Goal: Task Accomplishment & Management: Manage account settings

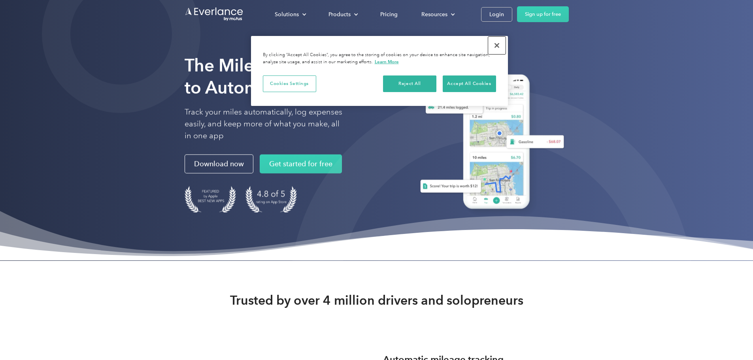
click at [500, 43] on button "Close" at bounding box center [496, 45] width 17 height 17
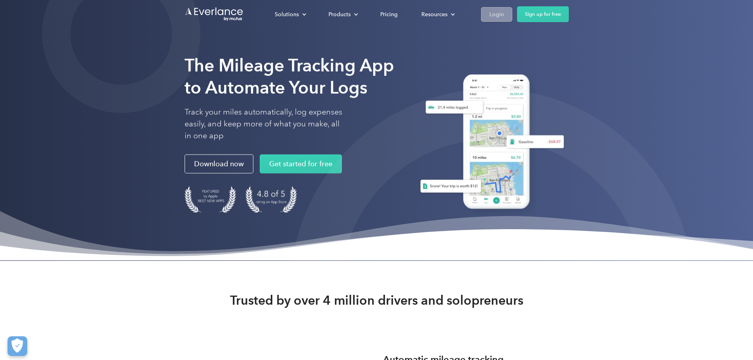
click at [504, 14] on div "Login" at bounding box center [497, 14] width 15 height 10
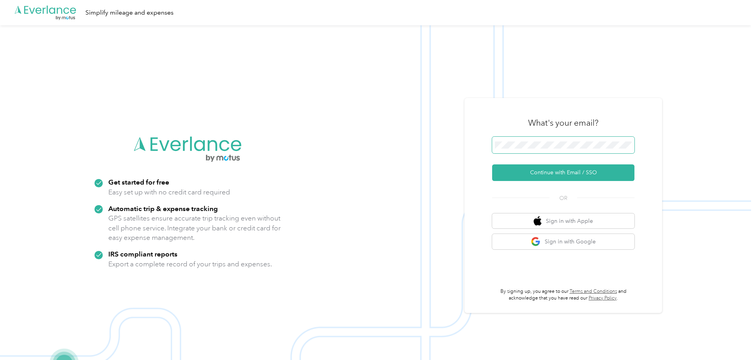
click at [534, 149] on span at bounding box center [563, 145] width 142 height 17
click at [532, 138] on span at bounding box center [563, 145] width 142 height 17
click at [492, 165] on button "Continue with Email / SSO" at bounding box center [563, 173] width 142 height 17
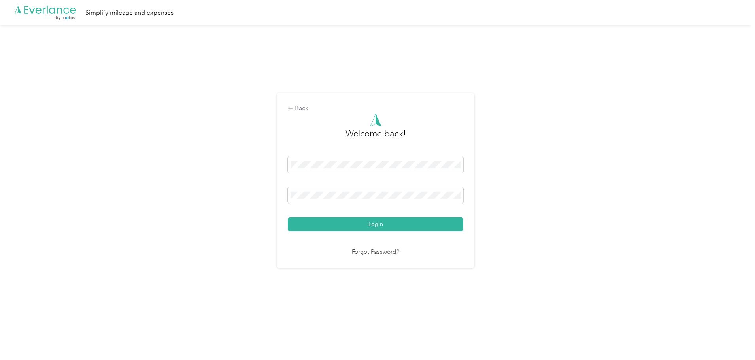
click at [288, 218] on button "Login" at bounding box center [376, 225] width 176 height 14
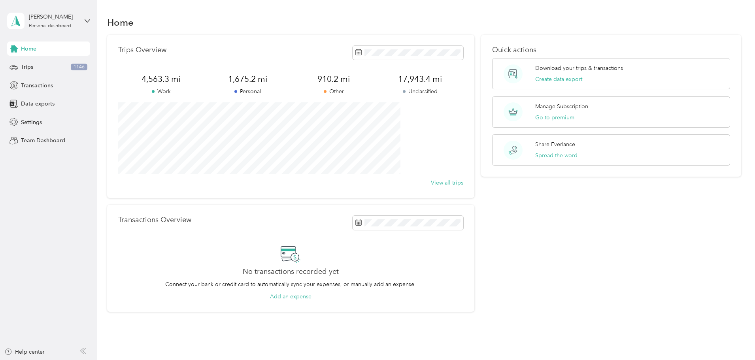
click at [469, 24] on div "Home" at bounding box center [424, 22] width 635 height 17
click at [424, 58] on span at bounding box center [408, 53] width 111 height 14
click at [317, 180] on div "View all trips" at bounding box center [290, 183] width 345 height 8
drag, startPoint x: 216, startPoint y: 80, endPoint x: 181, endPoint y: 80, distance: 35.2
click at [181, 80] on span "11,225.9 mi" at bounding box center [161, 79] width 86 height 11
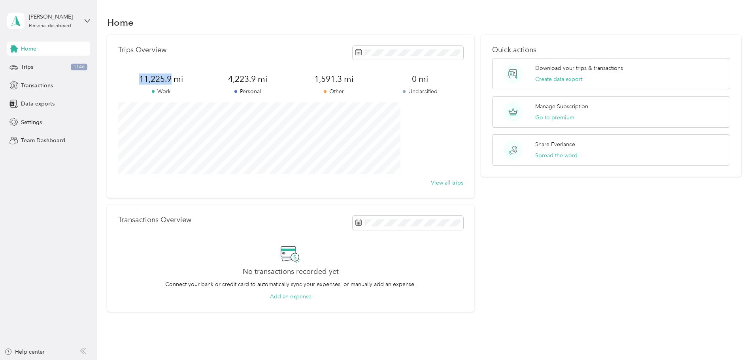
copy span "11,225.9"
click at [437, 184] on button "View all trips" at bounding box center [447, 183] width 32 height 8
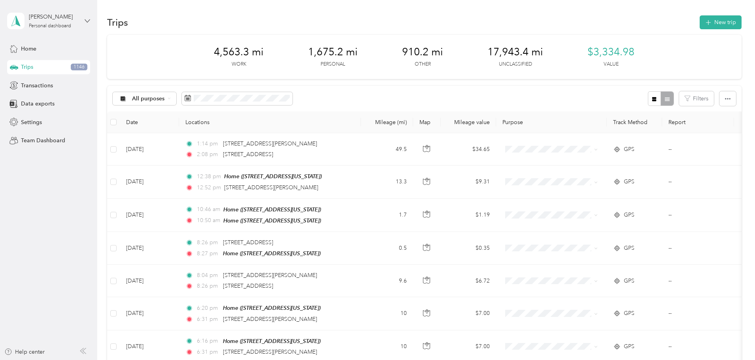
click at [87, 20] on icon at bounding box center [88, 21] width 6 height 6
click at [131, 18] on div "Trips New trip" at bounding box center [424, 22] width 635 height 17
click at [49, 64] on div "Trips 1146" at bounding box center [48, 67] width 83 height 14
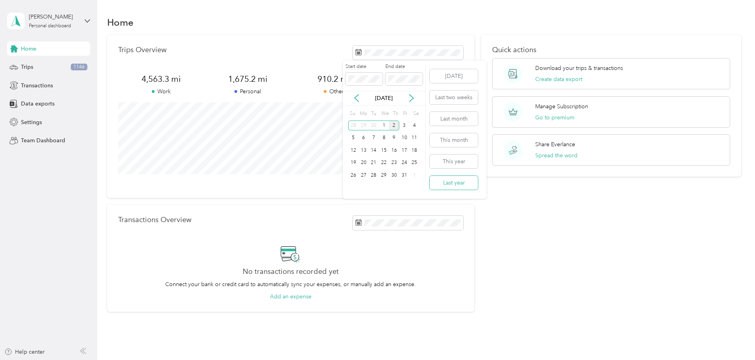
click at [469, 181] on button "Last year" at bounding box center [454, 183] width 48 height 14
drag, startPoint x: 217, startPoint y: 78, endPoint x: 184, endPoint y: 79, distance: 32.8
click at [184, 79] on span "11,225.9 mi" at bounding box center [161, 79] width 86 height 11
copy span "11,225.9"
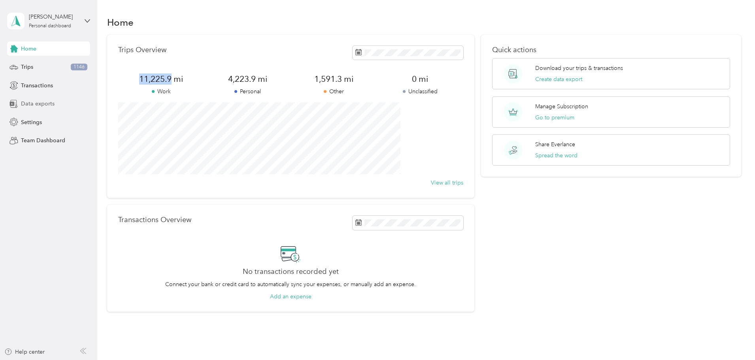
click at [68, 106] on div "Data exports" at bounding box center [48, 104] width 83 height 14
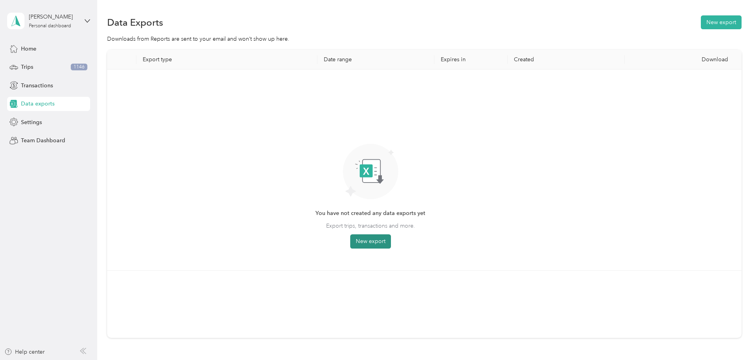
click at [391, 244] on button "New export" at bounding box center [370, 242] width 41 height 14
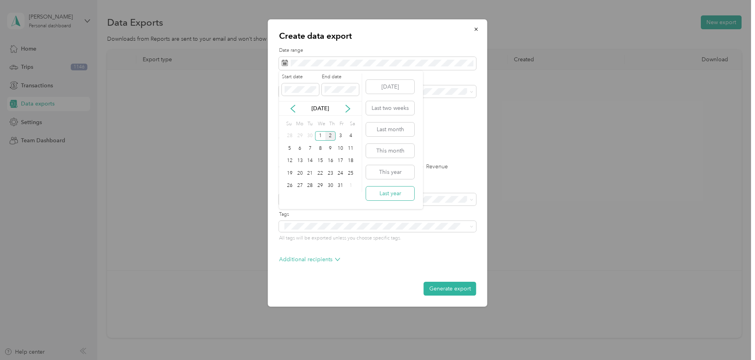
click at [400, 194] on button "Last year" at bounding box center [390, 194] width 48 height 14
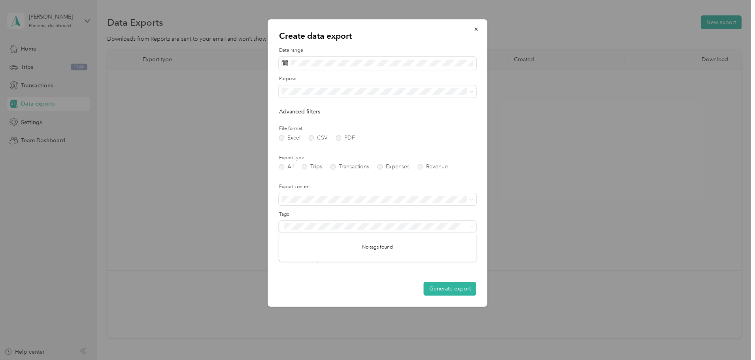
click at [378, 216] on label "Tags" at bounding box center [377, 214] width 197 height 7
click at [326, 256] on p "Additional recipients" at bounding box center [309, 260] width 61 height 8
click at [330, 260] on p "Additional recipients" at bounding box center [309, 260] width 61 height 8
click at [445, 286] on button "Generate export" at bounding box center [450, 289] width 53 height 14
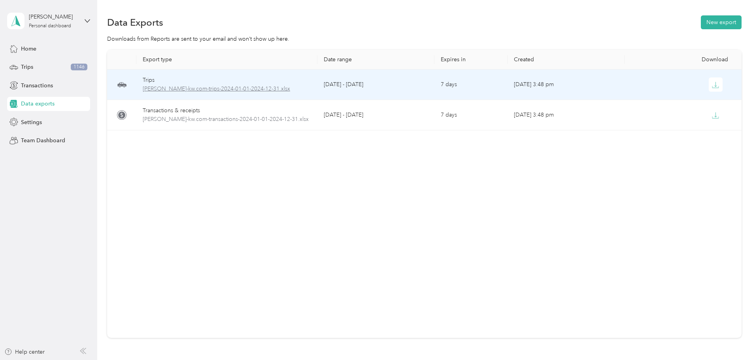
click at [256, 93] on span "sarahnason-kw.com-trips-2024-01-01-2024-12-31.xlsx" at bounding box center [227, 89] width 168 height 9
click at [712, 85] on icon "button" at bounding box center [715, 84] width 7 height 7
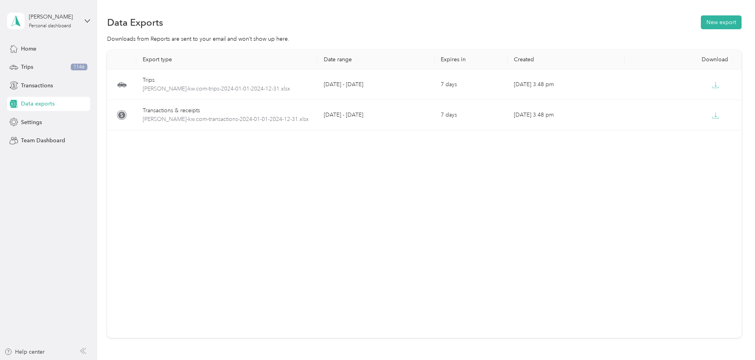
click at [553, 167] on div "Export type Date range Expires in Created Download Trips sarahnason-kw.com-trip…" at bounding box center [424, 194] width 635 height 288
click at [630, 157] on div "Export type Date range Expires in Created Download Trips sarahnason-kw.com-trip…" at bounding box center [424, 194] width 635 height 288
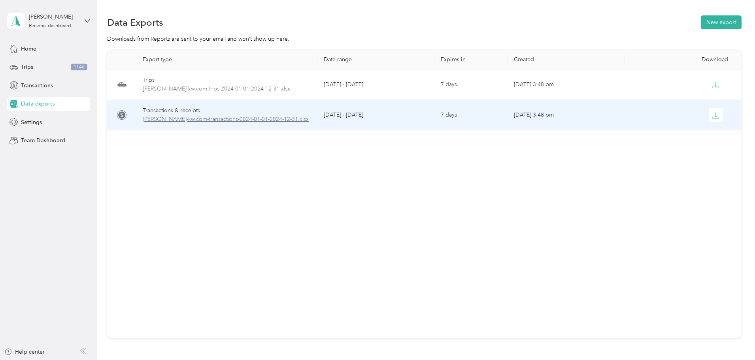
click at [283, 117] on span "sarahnason-kw.com-transactions-2024-01-01-2024-12-31.xlsx" at bounding box center [227, 119] width 168 height 9
click at [219, 113] on div "Transactions & receipts" at bounding box center [227, 110] width 168 height 9
click at [221, 110] on div "Transactions & receipts" at bounding box center [227, 110] width 168 height 9
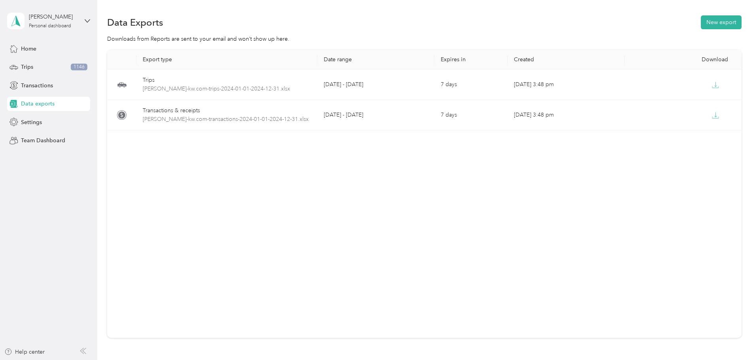
click at [506, 172] on div "Export type Date range Expires in Created Download Trips sarahnason-kw.com-trip…" at bounding box center [424, 194] width 635 height 288
click at [701, 23] on button "New export" at bounding box center [721, 22] width 41 height 14
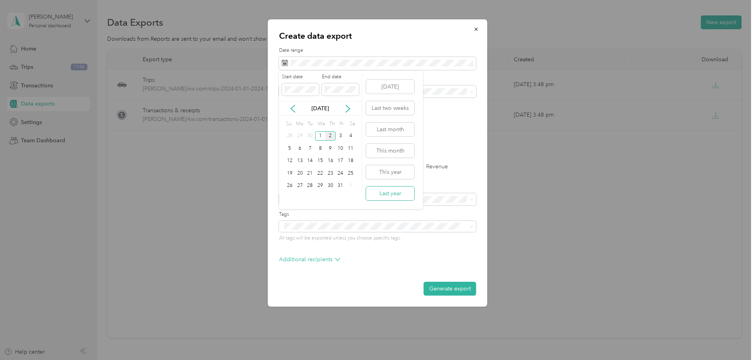
click at [403, 193] on button "Last year" at bounding box center [390, 194] width 48 height 14
click at [337, 138] on label "PDF" at bounding box center [345, 138] width 19 height 6
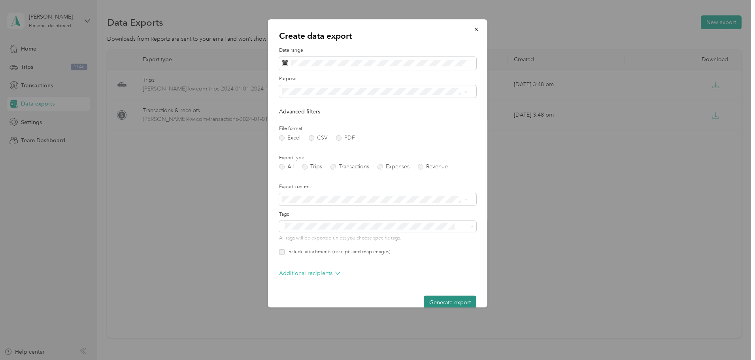
click at [449, 300] on button "Generate export" at bounding box center [450, 303] width 53 height 14
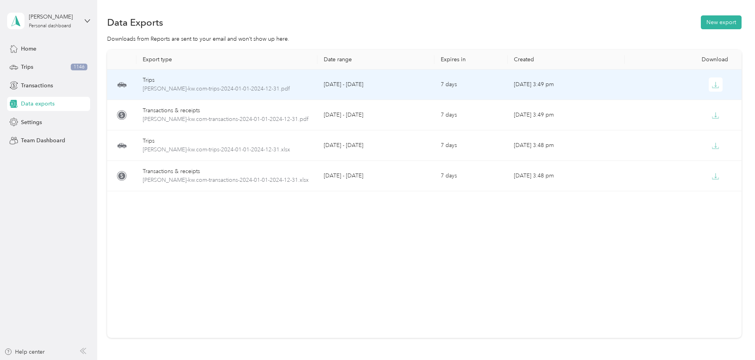
click at [199, 81] on div "Trips" at bounding box center [227, 80] width 168 height 9
click at [715, 86] on icon "button" at bounding box center [716, 84] width 2 height 5
